Goal: Task Accomplishment & Management: Use online tool/utility

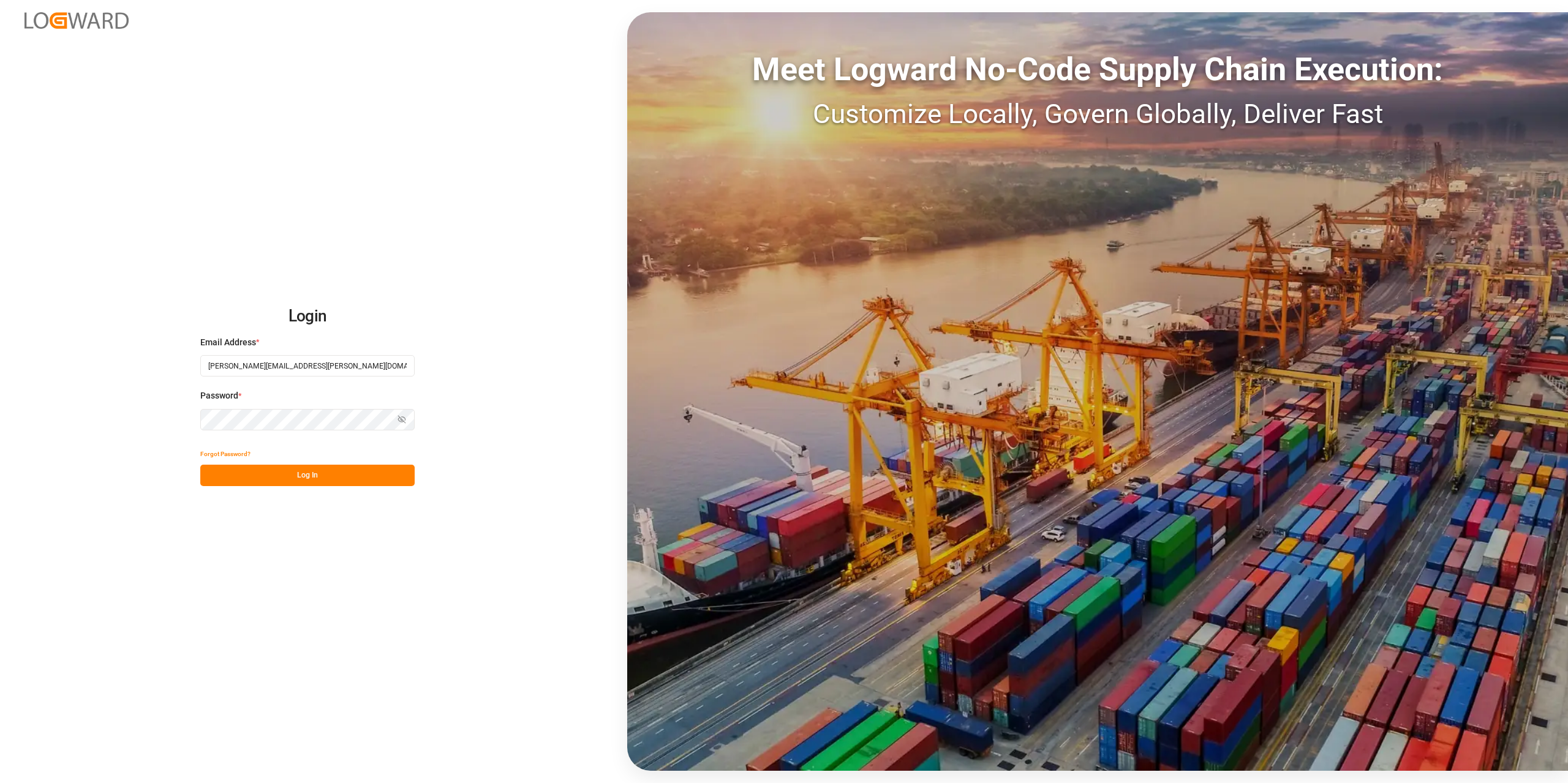
type input "[PERSON_NAME][EMAIL_ADDRESS][PERSON_NAME][DOMAIN_NAME]"
click at [318, 484] on button "Log In" at bounding box center [307, 475] width 214 height 21
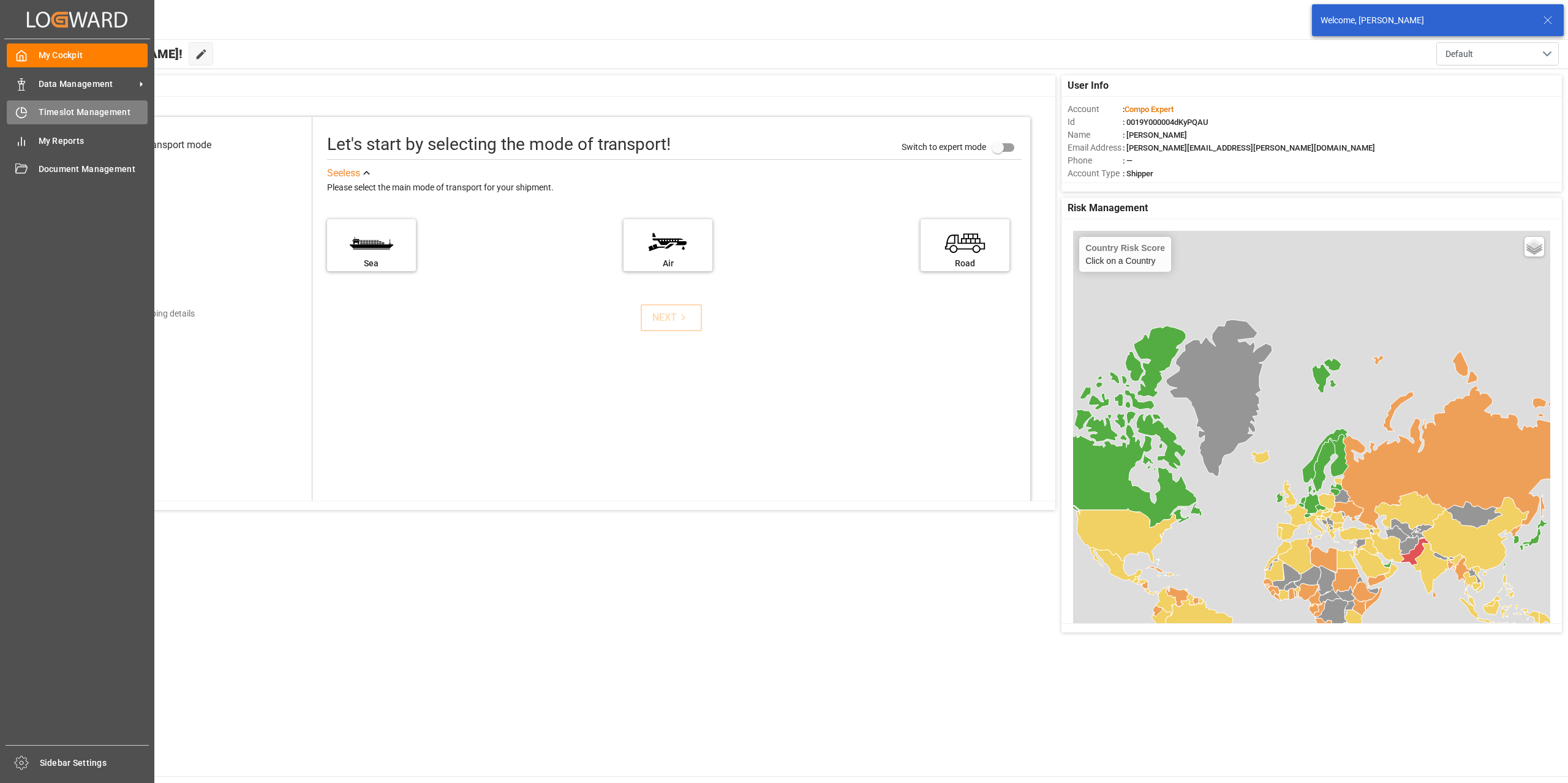
click at [67, 109] on span "Timeslot Management" at bounding box center [93, 113] width 109 height 13
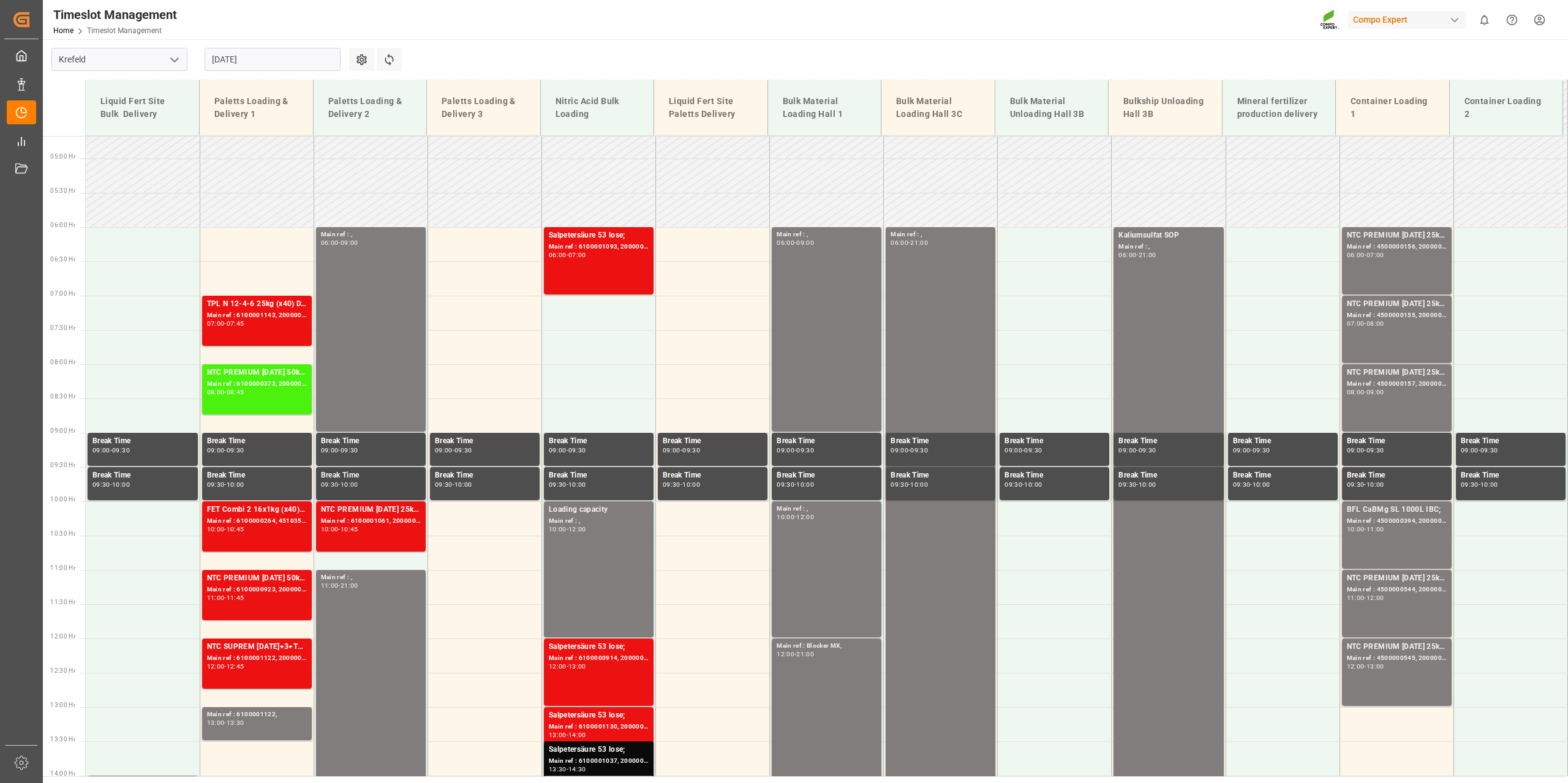
scroll to position [316, 0]
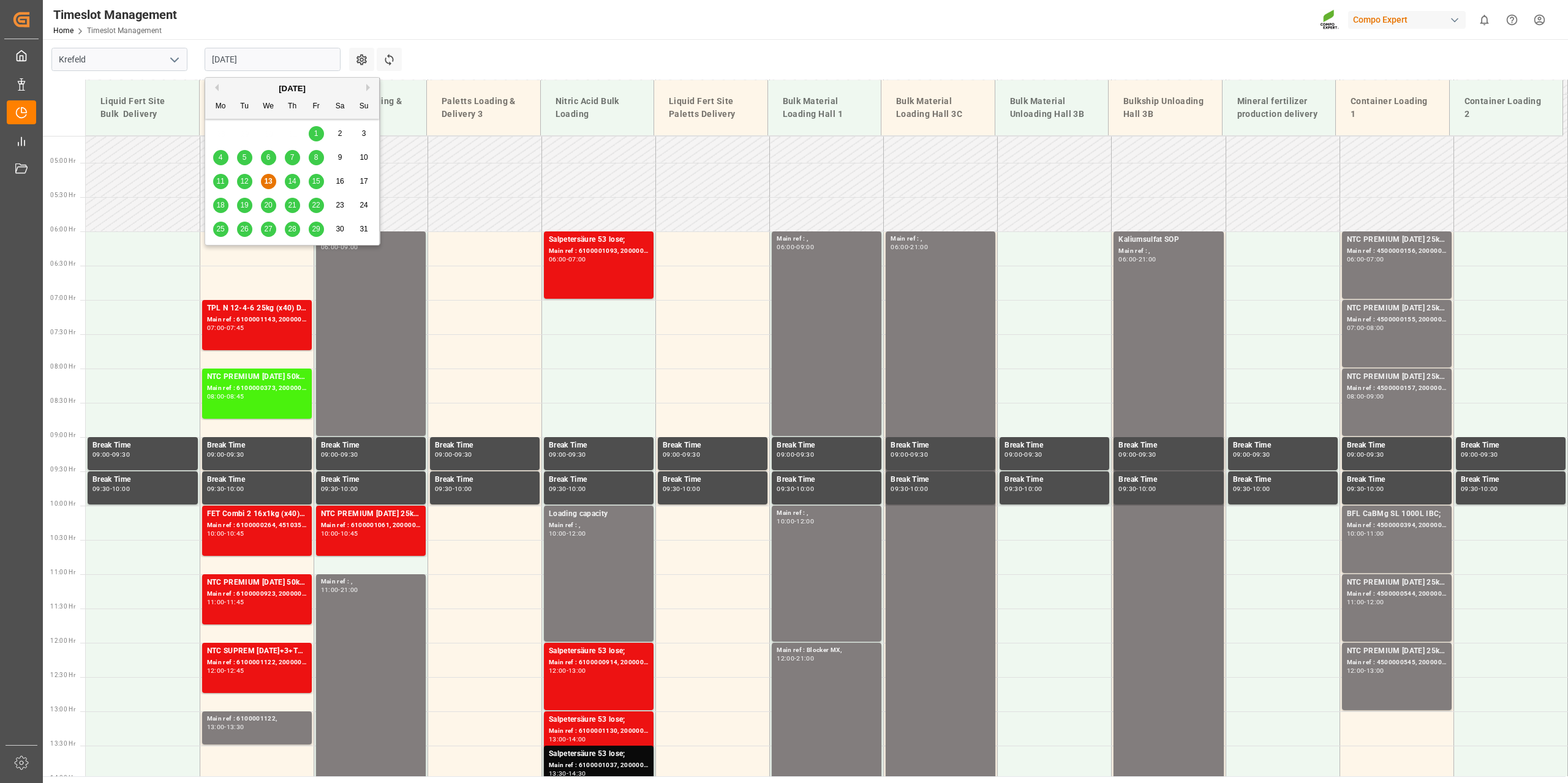
click at [324, 59] on input "[DATE]" at bounding box center [272, 59] width 136 height 23
click at [294, 180] on span "14" at bounding box center [292, 181] width 8 height 8
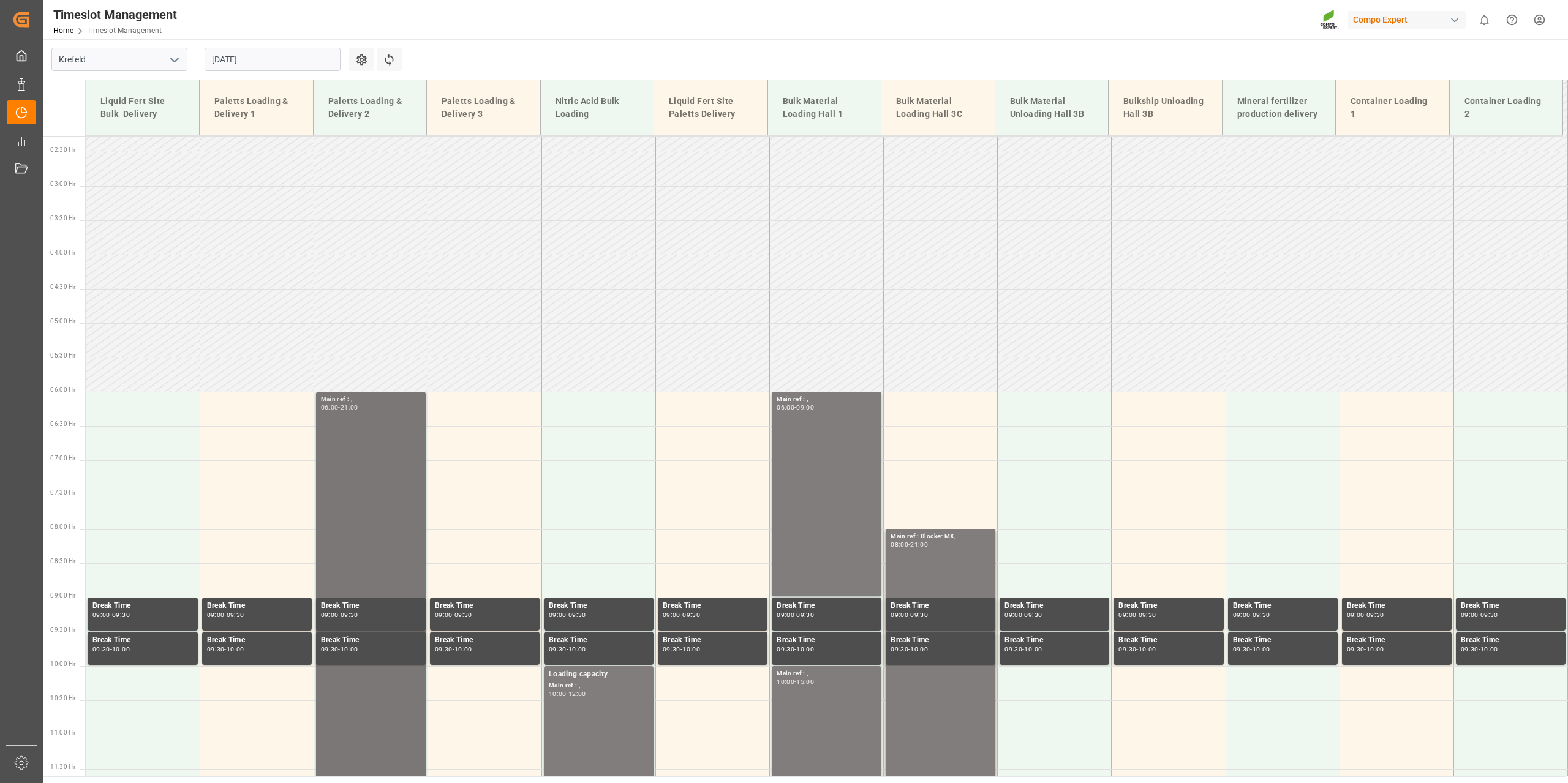
scroll to position [10, 0]
